Goal: Information Seeking & Learning: Learn about a topic

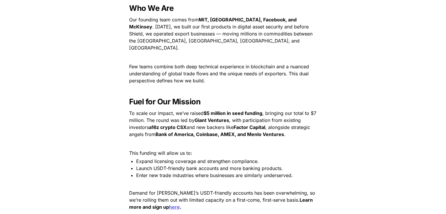
scroll to position [793, 0]
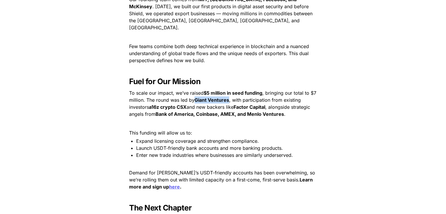
drag, startPoint x: 196, startPoint y: 91, endPoint x: 229, endPoint y: 91, distance: 32.6
click at [229, 97] on strong "Giant Ventures" at bounding box center [212, 100] width 35 height 6
copy strong "Giant Ventures"
click at [271, 104] on span ", alongside strategic angels from" at bounding box center [220, 110] width 183 height 13
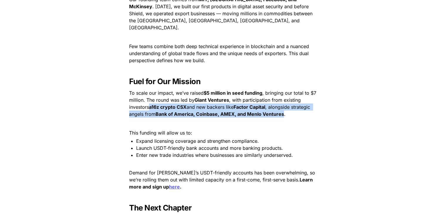
drag, startPoint x: 150, startPoint y: 99, endPoint x: 284, endPoint y: 106, distance: 134.6
click at [284, 106] on p "To scale our impact, we’ve raised $5 million in seed funding , bringing our tot…" at bounding box center [222, 103] width 205 height 31
copy p "a16z crypto CSX and new backers like Factor Capital , alongside strategic angel…"
